Goal: Task Accomplishment & Management: Manage account settings

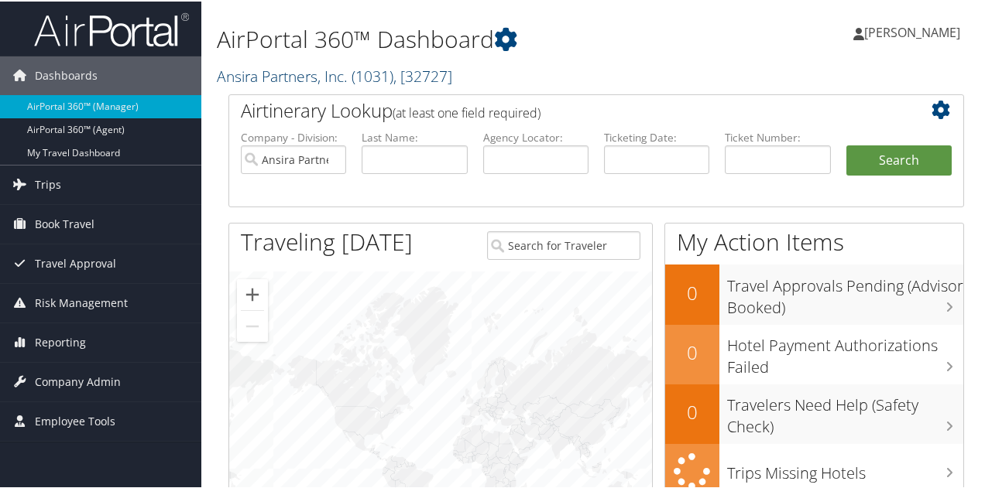
click at [317, 75] on link "Ansira Partners, Inc. ( 1031 ) , [ 32727 ]" at bounding box center [334, 74] width 235 height 21
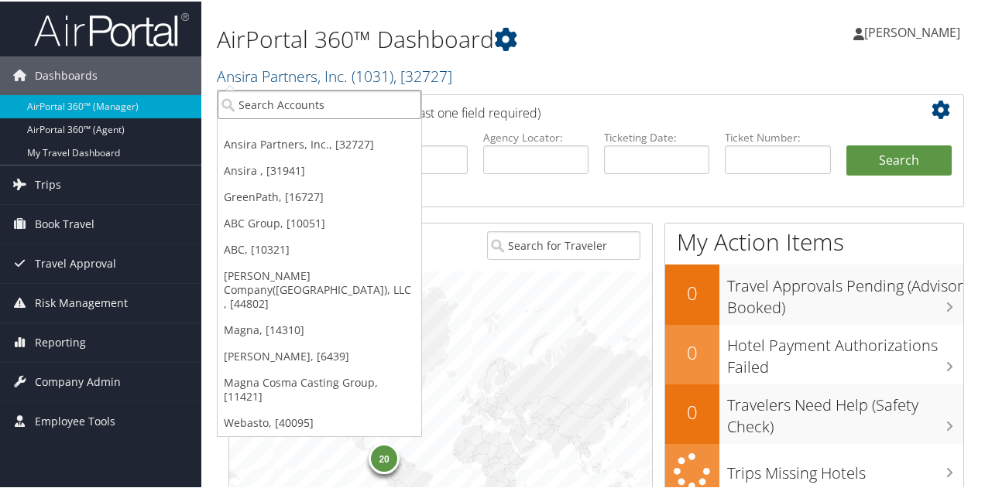
click at [297, 105] on input "search" at bounding box center [320, 103] width 204 height 29
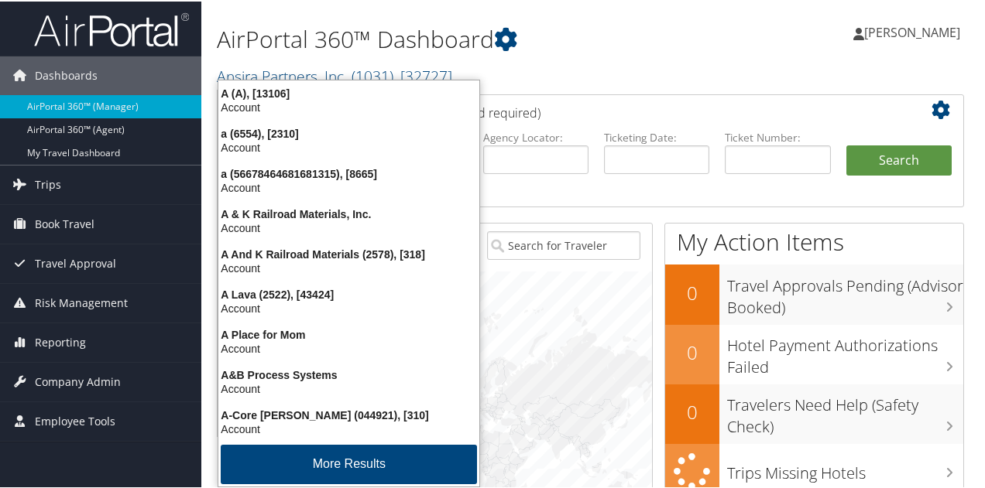
type input "abc"
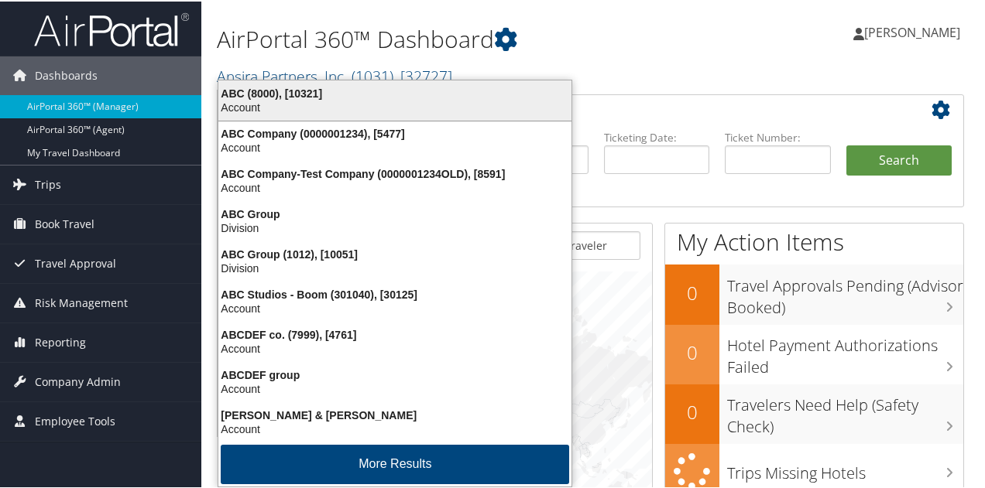
click at [304, 101] on div "Account" at bounding box center [395, 106] width 372 height 14
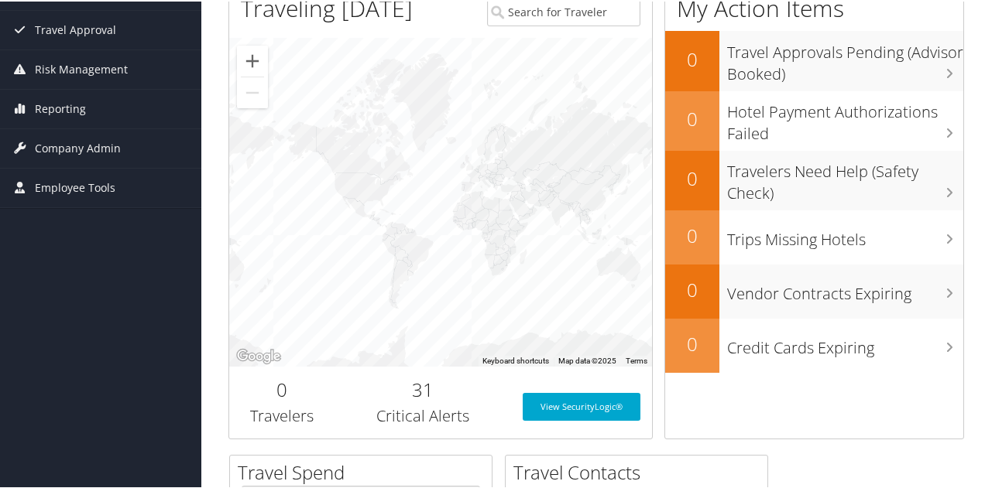
scroll to position [232, 0]
click at [91, 156] on span "Company Admin" at bounding box center [78, 148] width 86 height 39
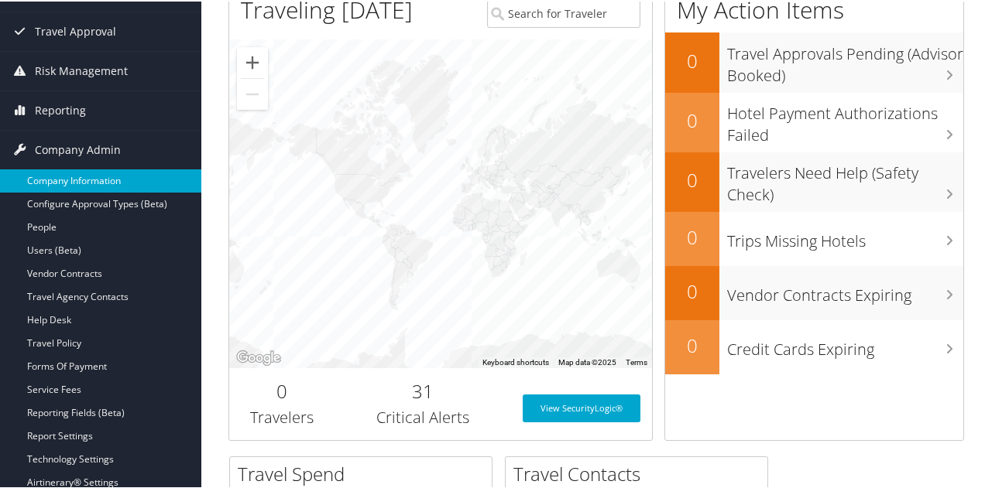
click at [91, 170] on link "Company Information" at bounding box center [100, 179] width 201 height 23
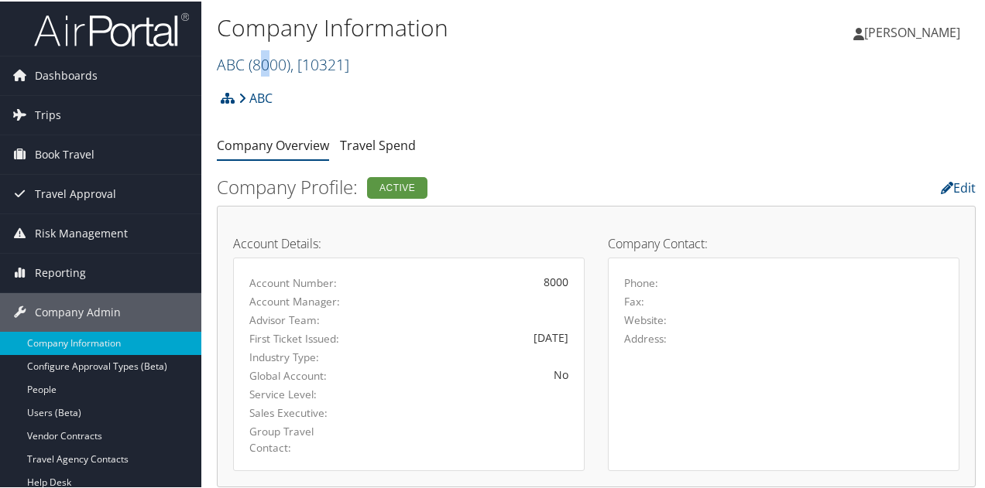
click at [264, 67] on span "( 8000 )" at bounding box center [269, 63] width 42 height 21
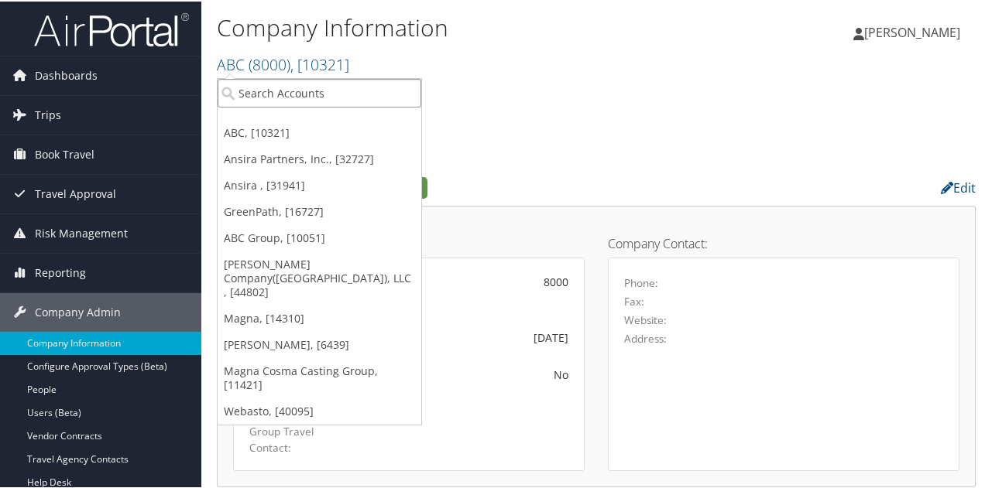
click at [263, 91] on input "search" at bounding box center [320, 91] width 204 height 29
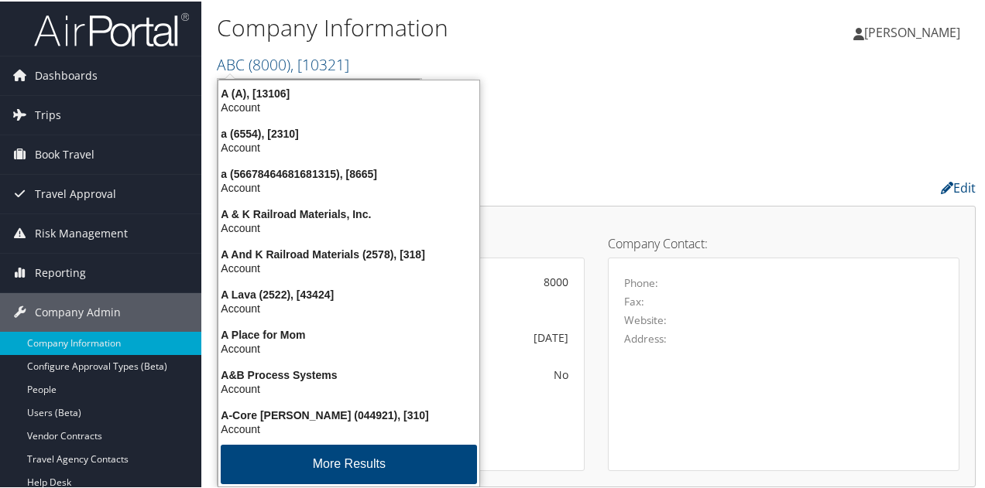
type input "abc"
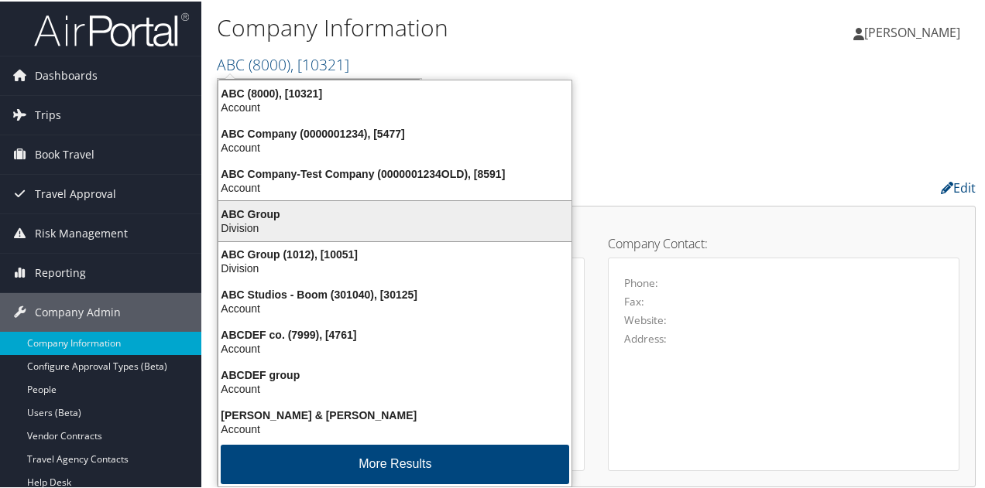
click at [260, 213] on div "ABC Group" at bounding box center [395, 213] width 372 height 14
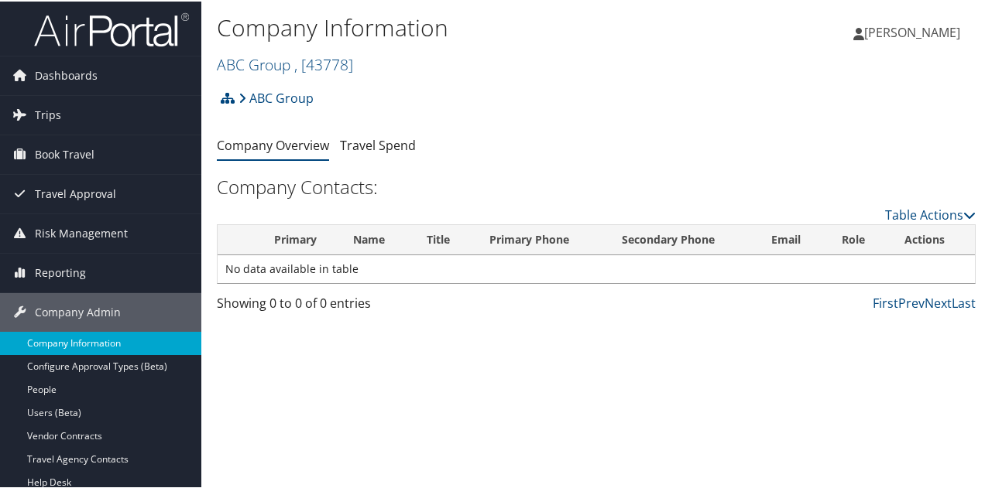
click at [74, 341] on link "Company Information" at bounding box center [100, 342] width 201 height 23
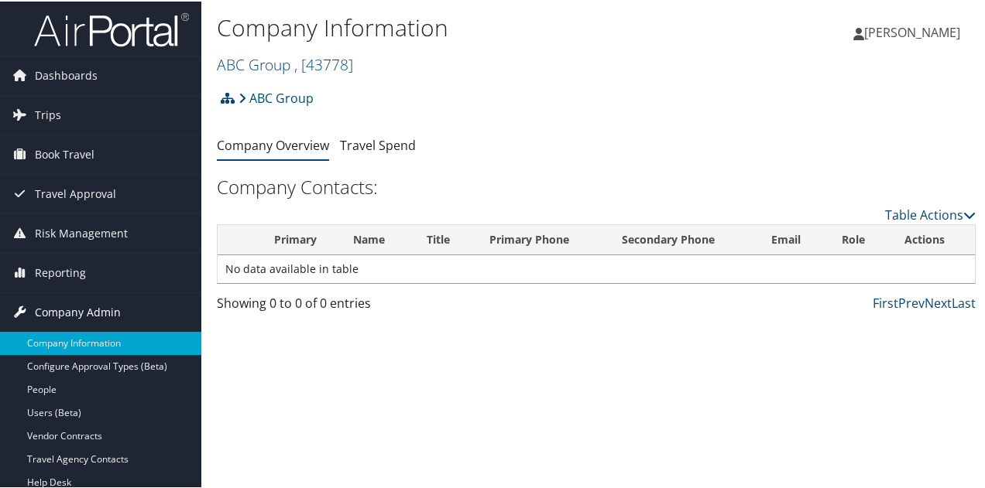
click at [84, 304] on span "Company Admin" at bounding box center [78, 311] width 86 height 39
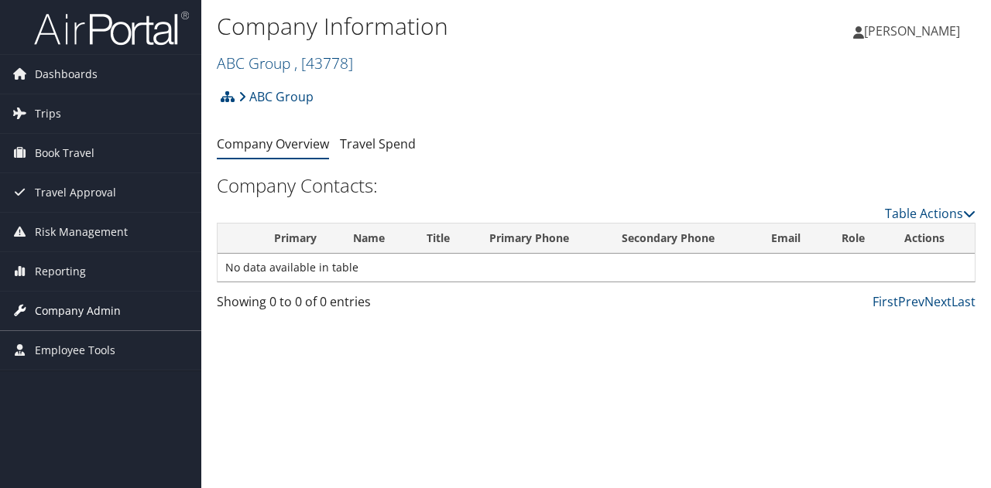
click at [99, 307] on span "Company Admin" at bounding box center [78, 311] width 86 height 39
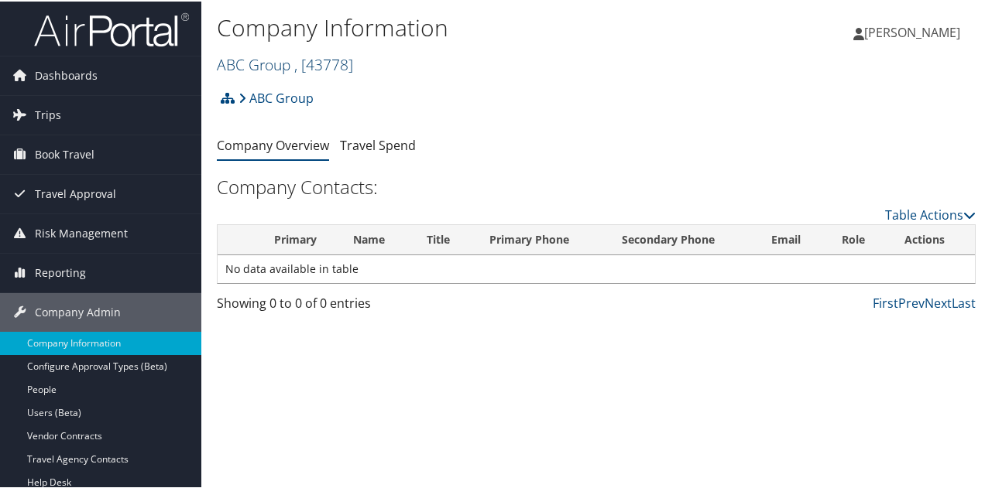
click at [266, 60] on link "ABC Group , [ 43778 ]" at bounding box center [285, 63] width 136 height 21
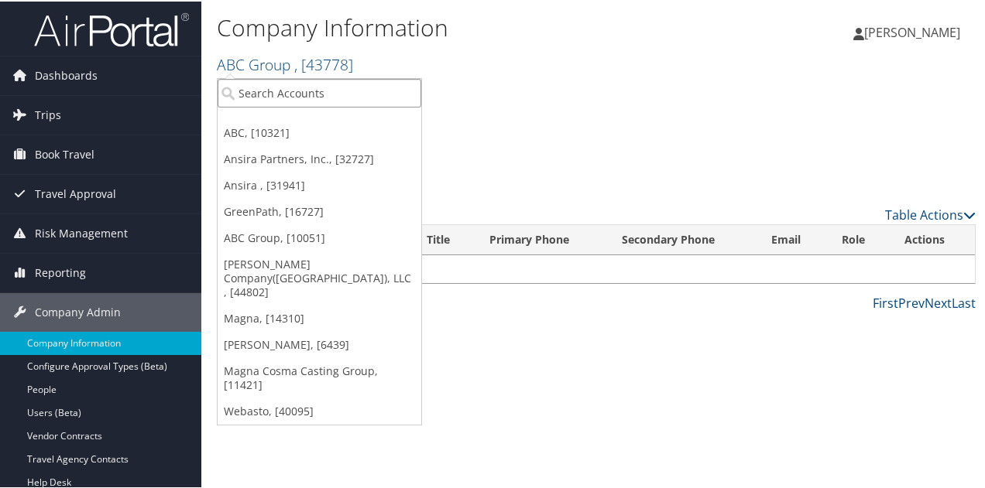
click at [255, 88] on input "search" at bounding box center [320, 91] width 204 height 29
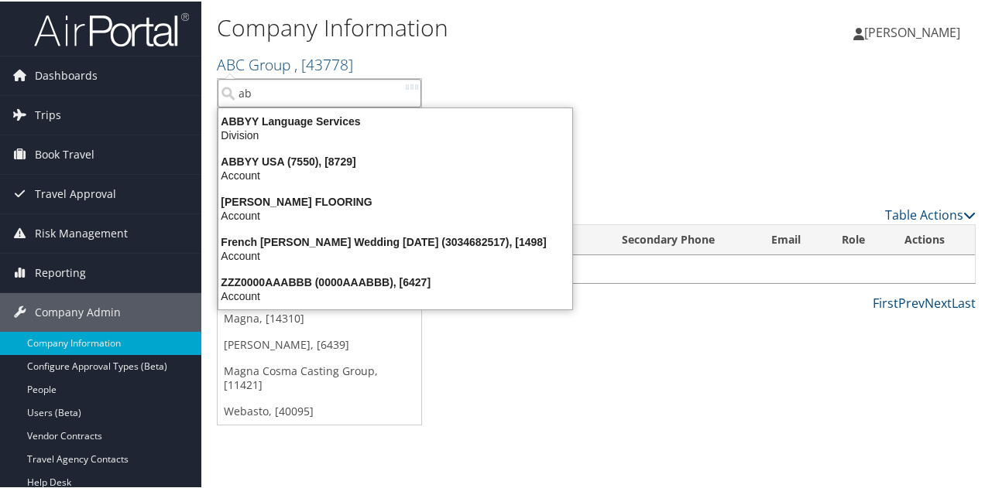
type input "abc"
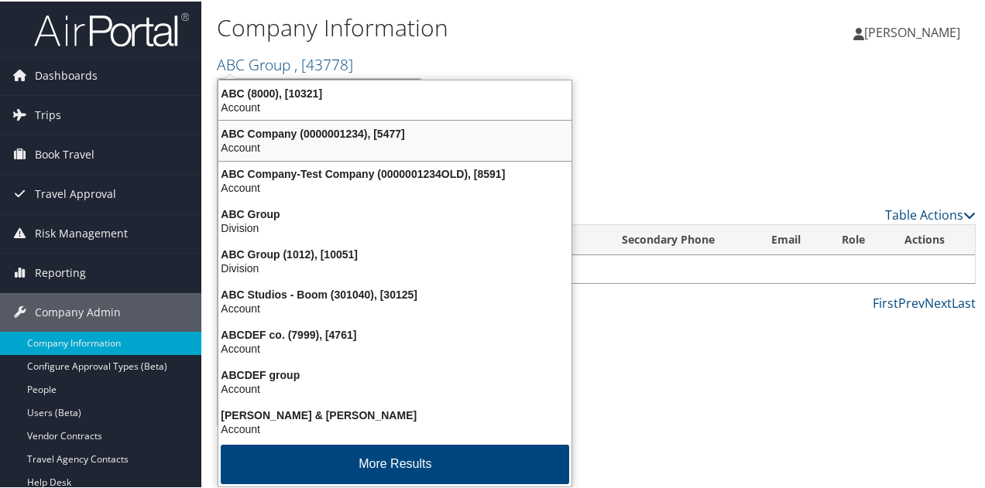
click at [296, 146] on div "Account" at bounding box center [395, 146] width 372 height 14
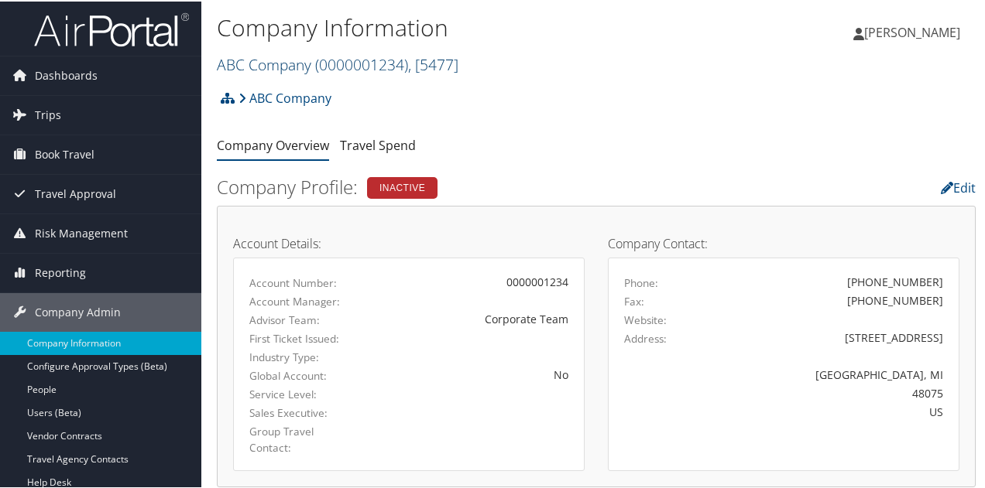
click at [282, 67] on link "ABC Company ( 0000001234 ) , [ 5477 ]" at bounding box center [338, 63] width 242 height 21
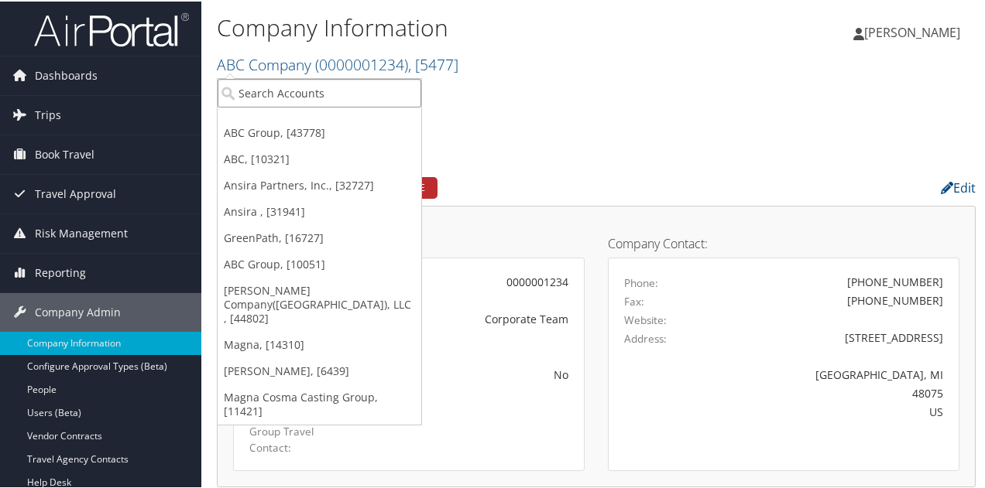
click at [276, 85] on input "search" at bounding box center [320, 91] width 204 height 29
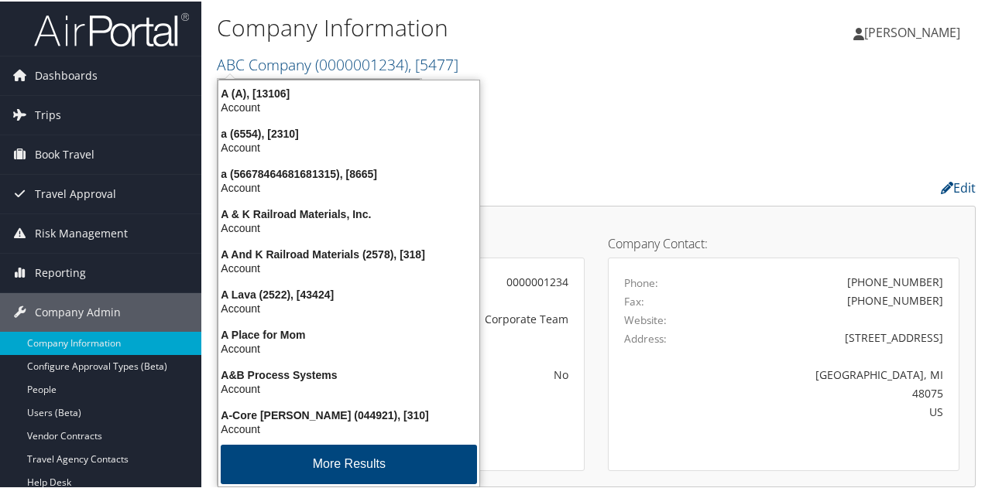
type input "abc"
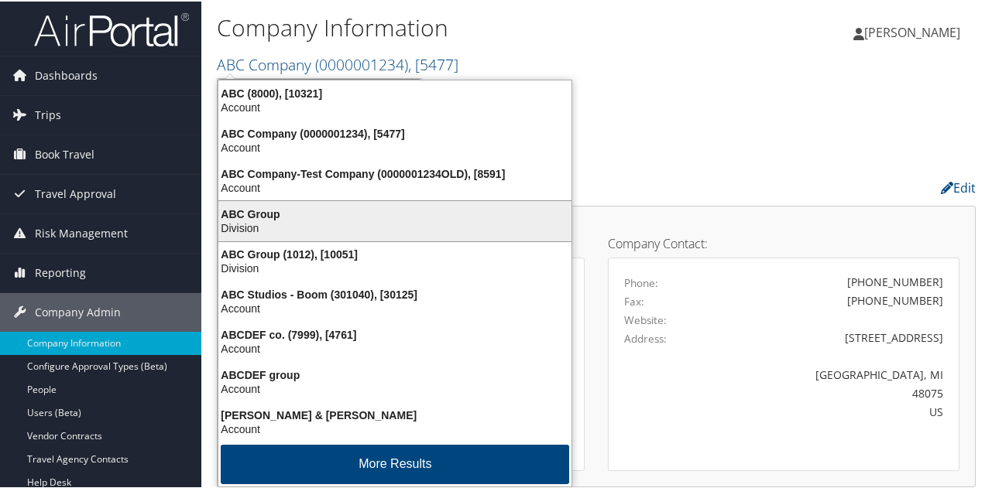
click at [293, 211] on div "ABC Group" at bounding box center [395, 213] width 372 height 14
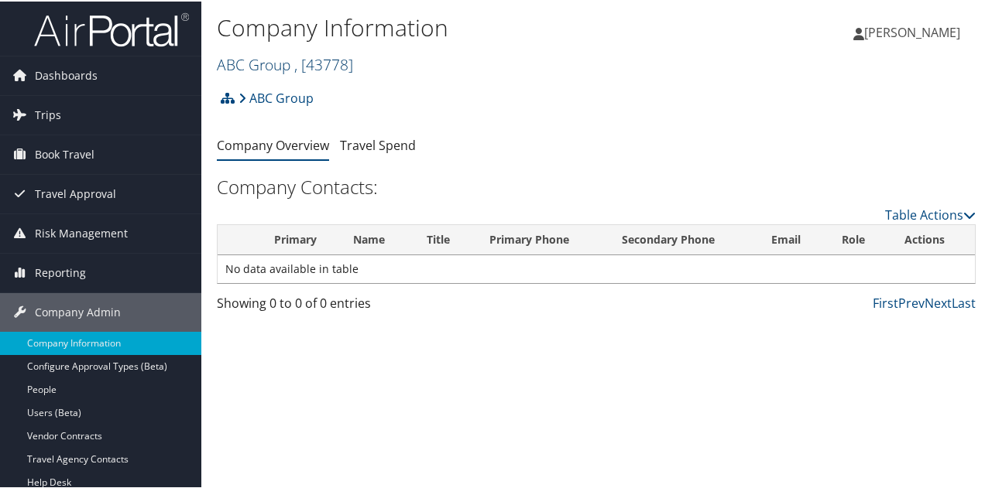
click at [257, 57] on link "ABC Group , [ 43778 ]" at bounding box center [285, 63] width 136 height 21
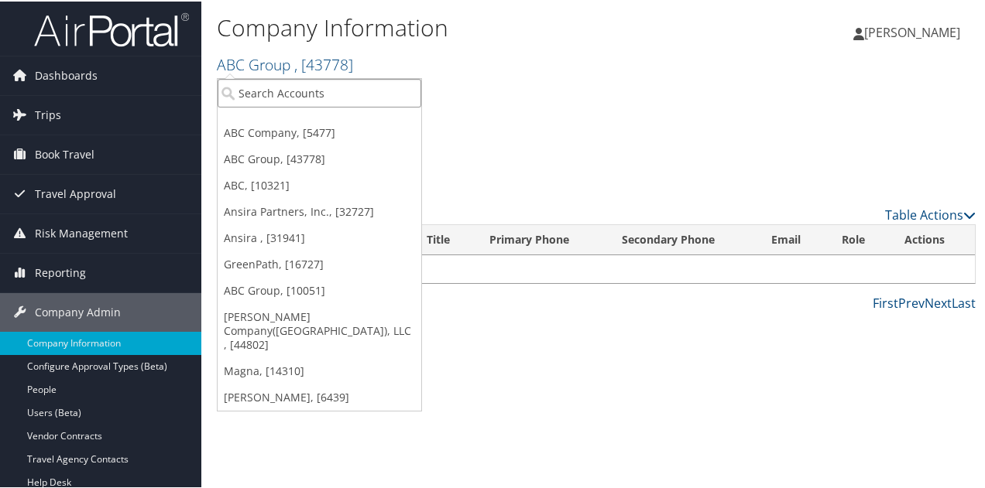
click at [270, 81] on input "search" at bounding box center [320, 91] width 204 height 29
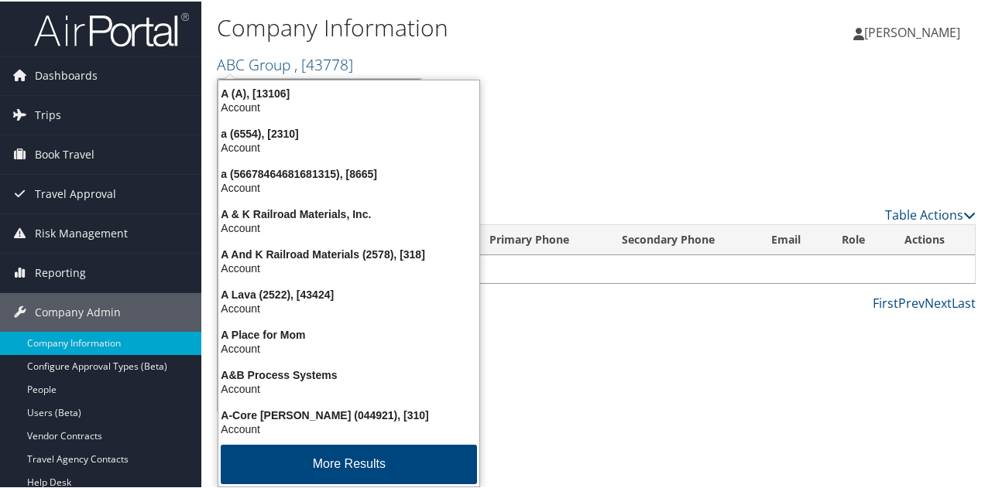
type input "abc"
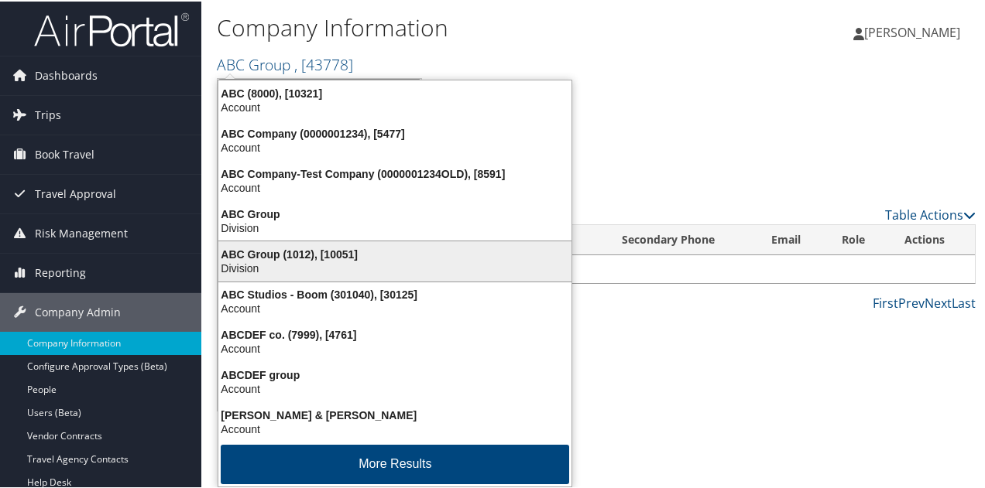
click at [255, 251] on div "ABC Group (1012), [10051]" at bounding box center [395, 253] width 372 height 14
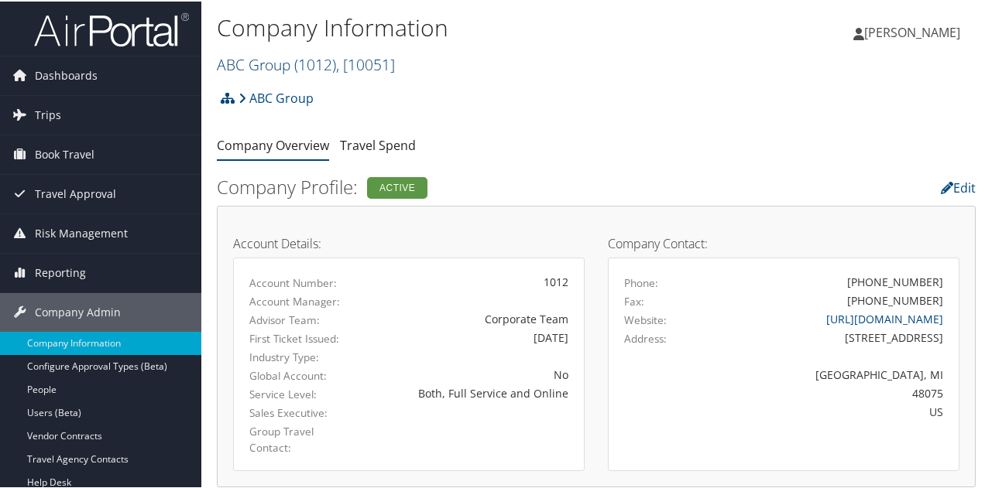
click at [251, 62] on link "ABC Group ( 1012 ) , [ 10051 ]" at bounding box center [306, 63] width 178 height 21
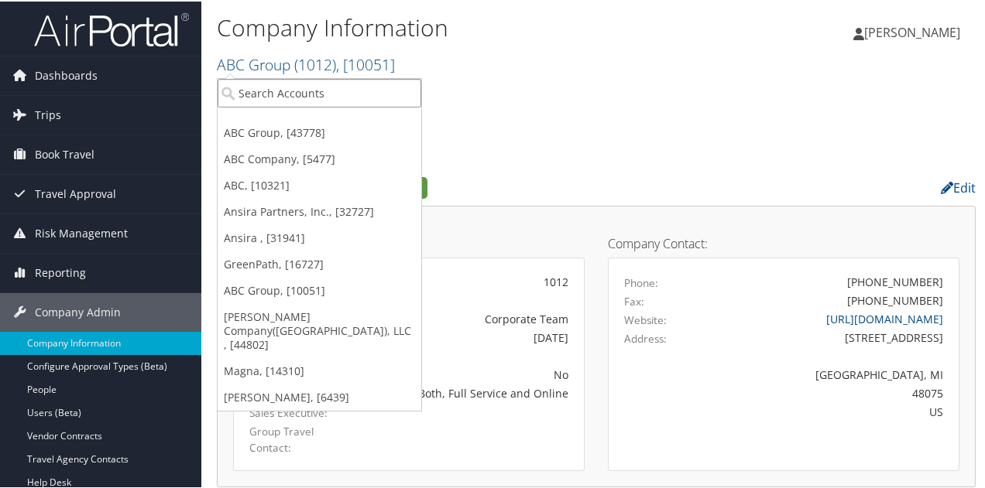
click at [263, 87] on input "search" at bounding box center [320, 91] width 204 height 29
type input "ti"
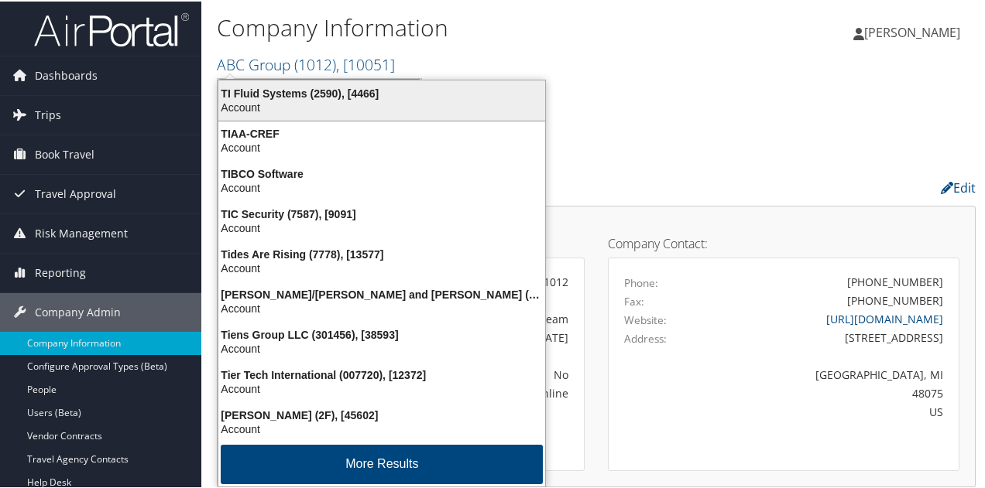
click at [291, 105] on div "Account" at bounding box center [381, 106] width 345 height 14
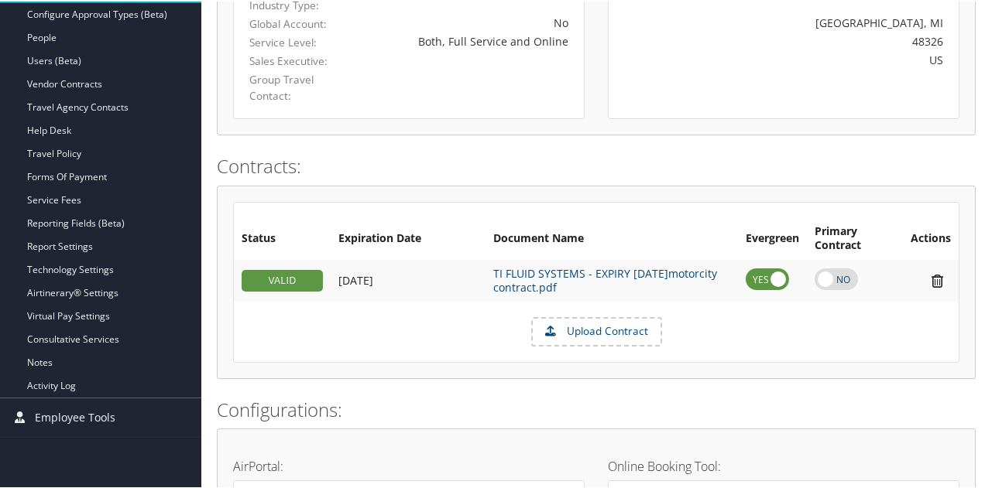
scroll to position [387, 0]
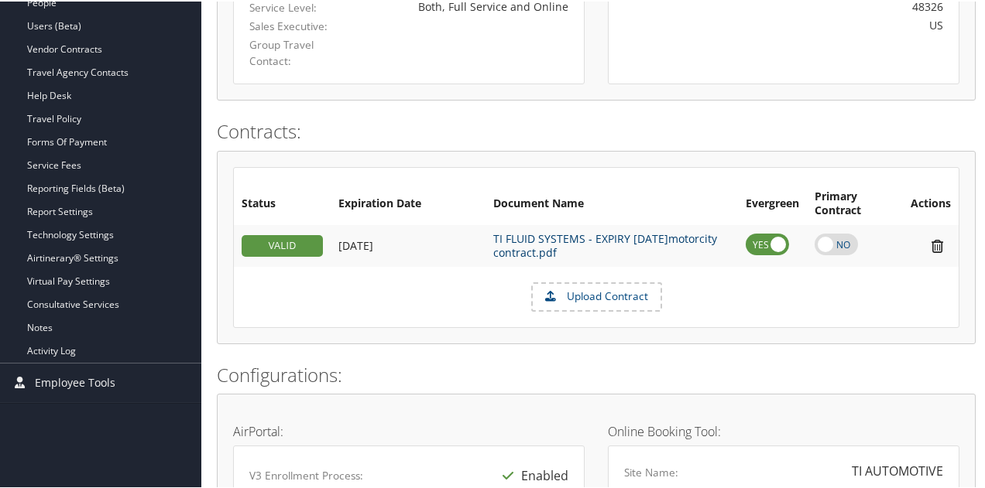
click at [570, 236] on link "TI FLUID SYSTEMS - EXPIRY [DATE]motorcity contract.pdf" at bounding box center [605, 244] width 224 height 29
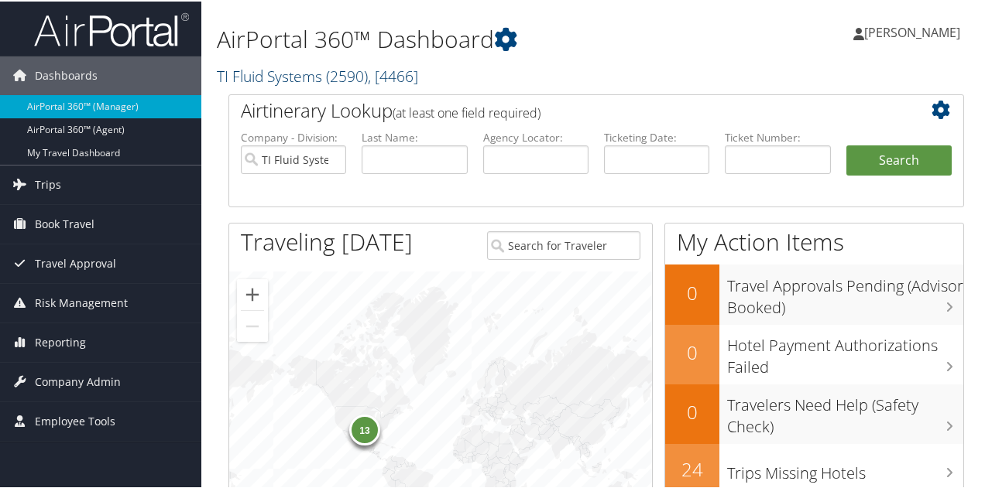
click at [302, 80] on link "TI Fluid Systems ( 2590 ) , [ 4466 ]" at bounding box center [317, 74] width 201 height 21
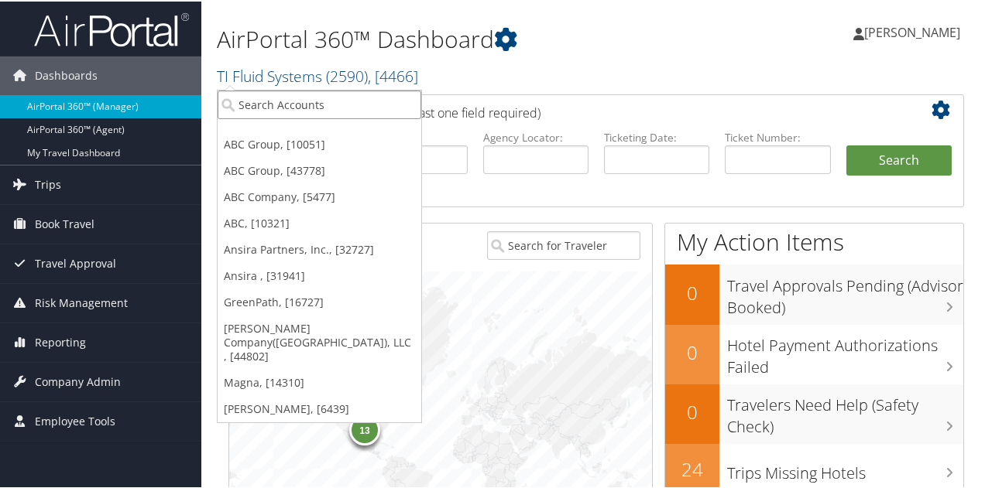
click at [303, 100] on input "search" at bounding box center [320, 103] width 204 height 29
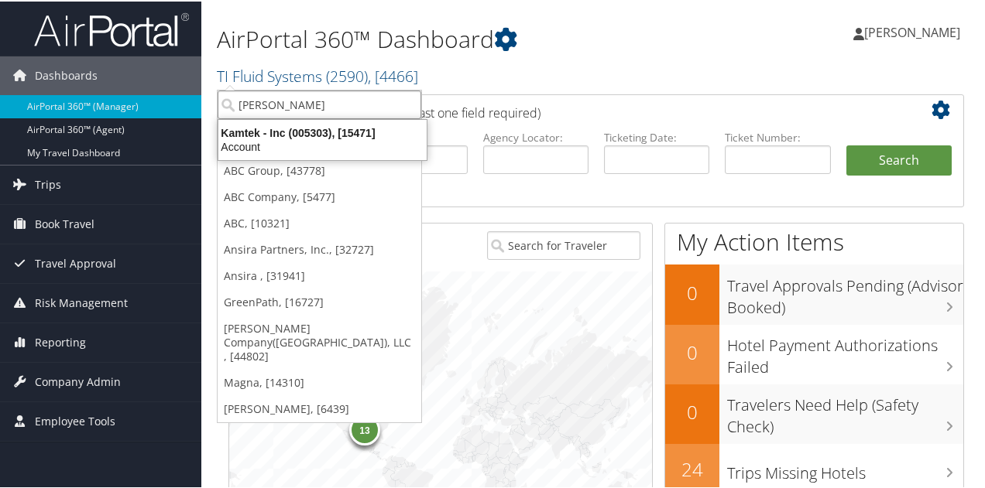
type input "kamtek"
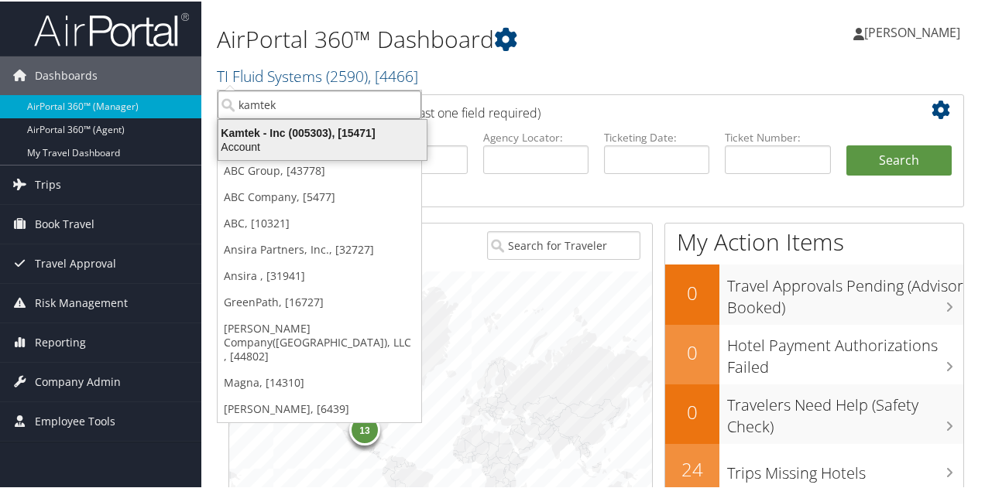
click at [302, 130] on div "Kamtek - Inc (005303), [15471]" at bounding box center [322, 132] width 227 height 14
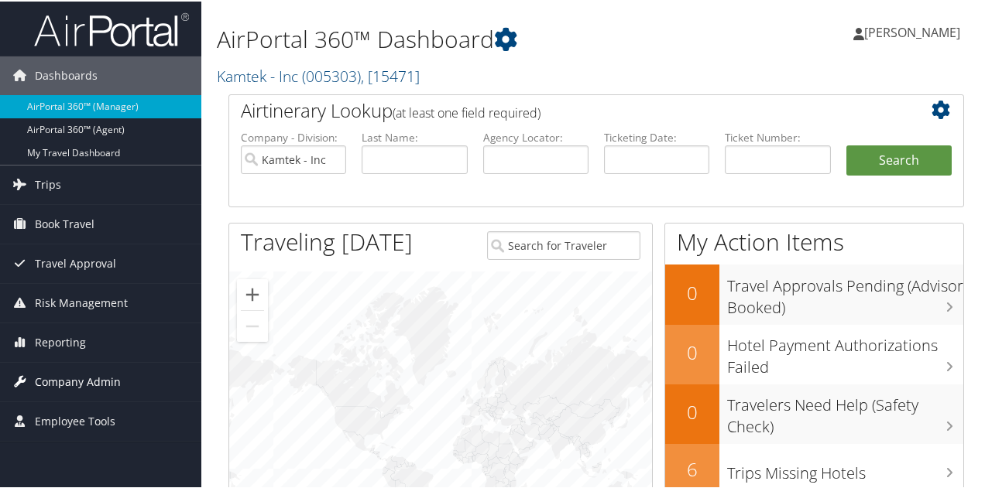
click at [78, 372] on span "Company Admin" at bounding box center [78, 381] width 86 height 39
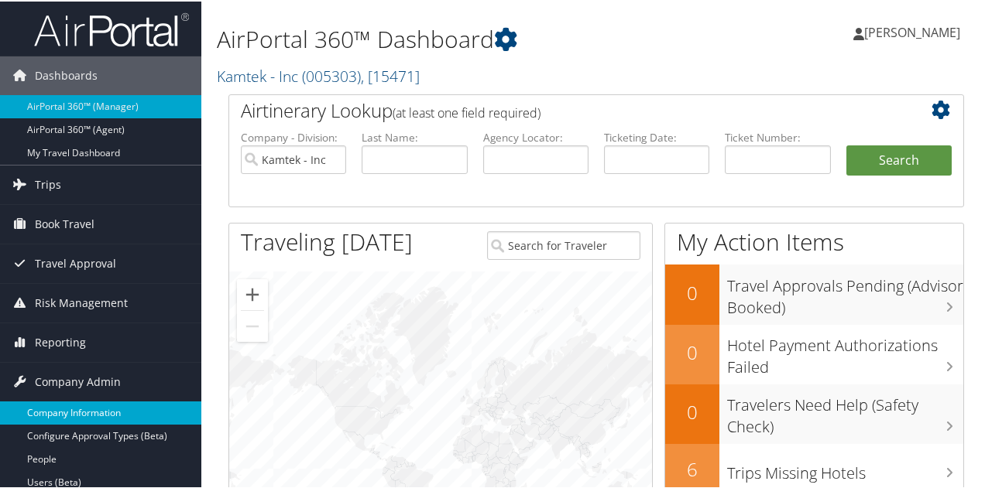
click at [82, 410] on link "Company Information" at bounding box center [100, 411] width 201 height 23
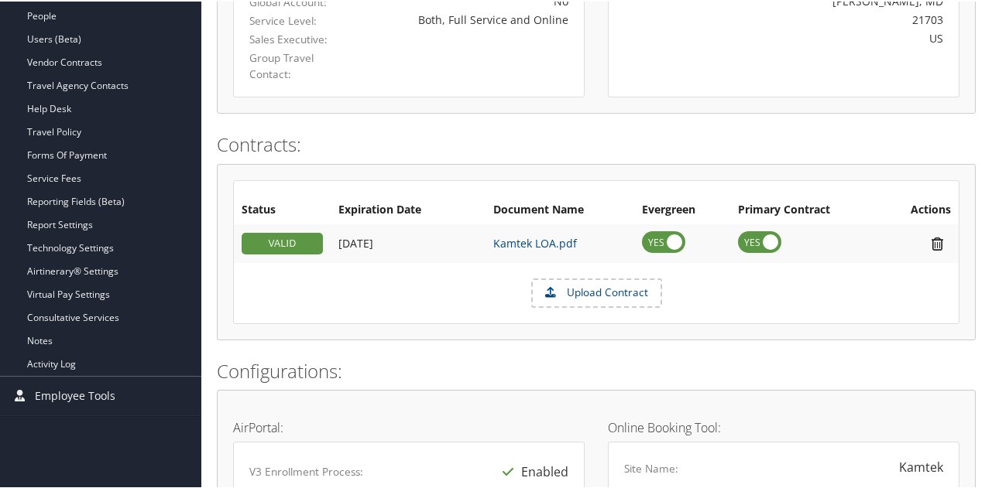
scroll to position [370, 0]
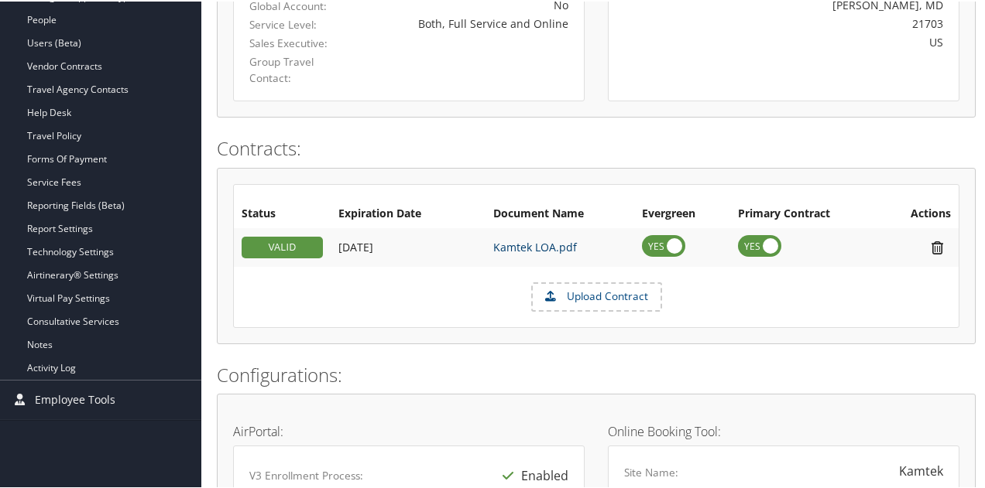
click at [522, 248] on link "Kamtek LOA.pdf" at bounding box center [535, 245] width 84 height 15
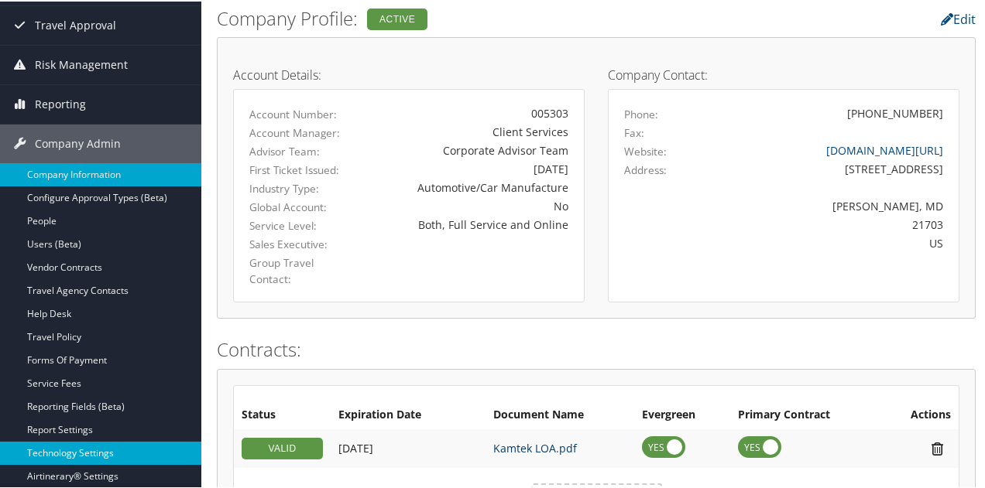
scroll to position [310, 0]
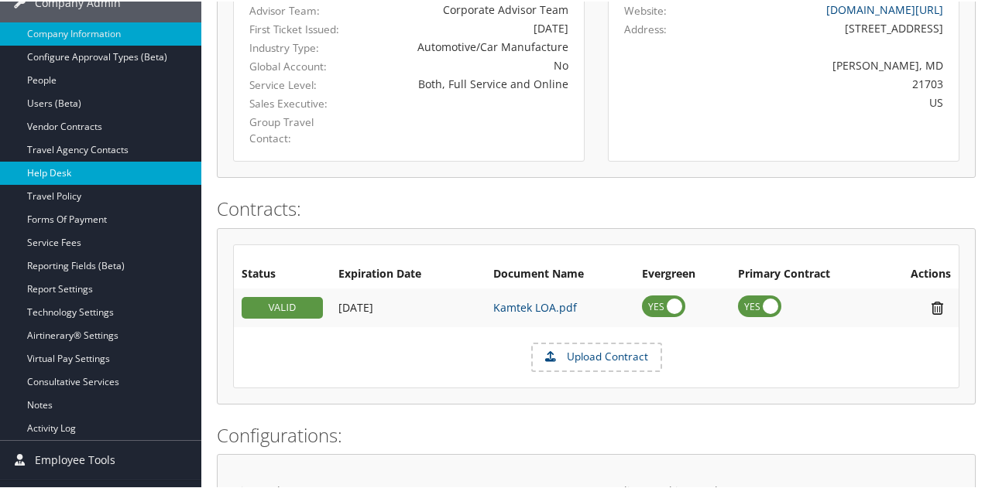
click at [50, 170] on link "Help Desk" at bounding box center [100, 171] width 201 height 23
click at [82, 170] on link "Help Desk" at bounding box center [100, 171] width 201 height 23
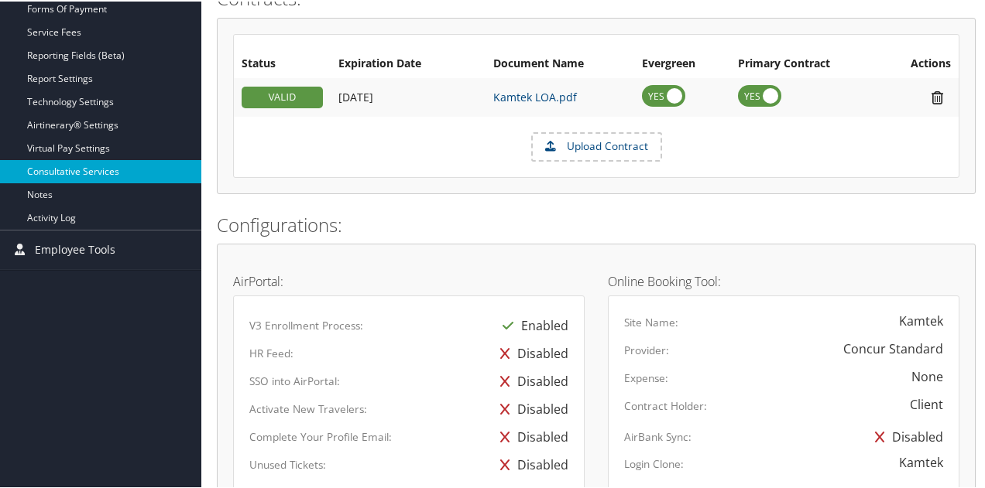
scroll to position [387, 0]
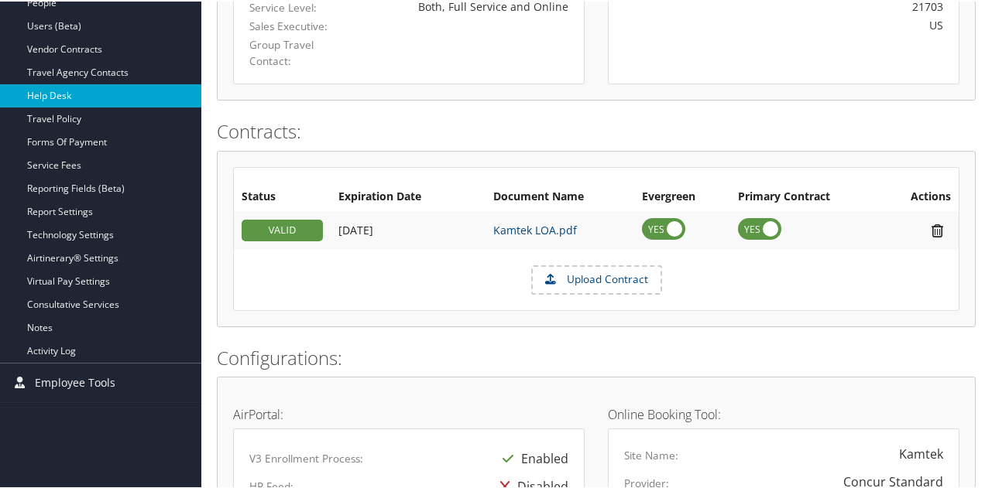
click at [72, 92] on link "Help Desk" at bounding box center [100, 94] width 201 height 23
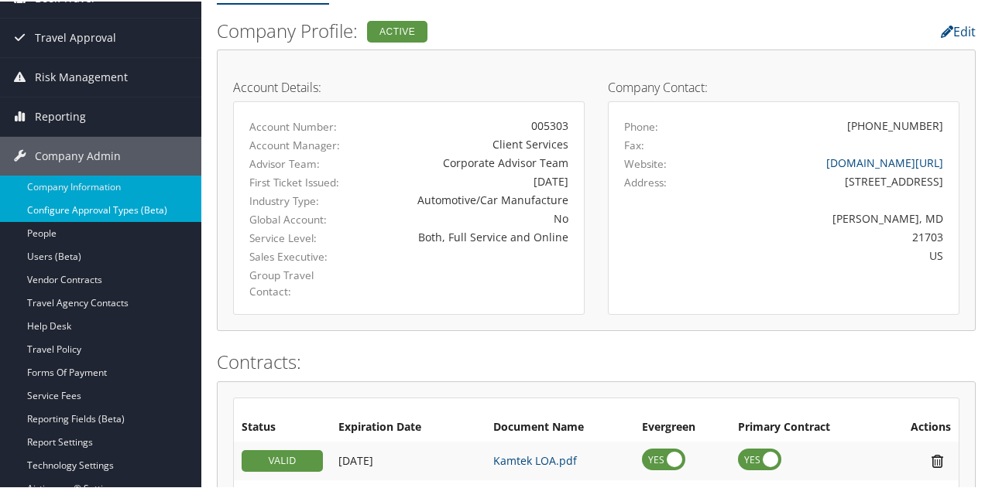
scroll to position [155, 0]
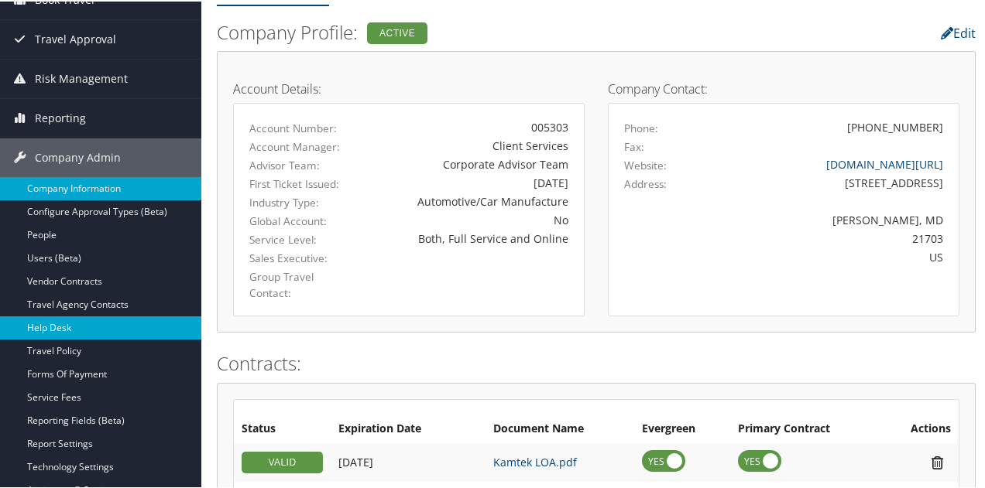
click at [50, 316] on link "Help Desk" at bounding box center [100, 326] width 201 height 23
